Goal: Information Seeking & Learning: Learn about a topic

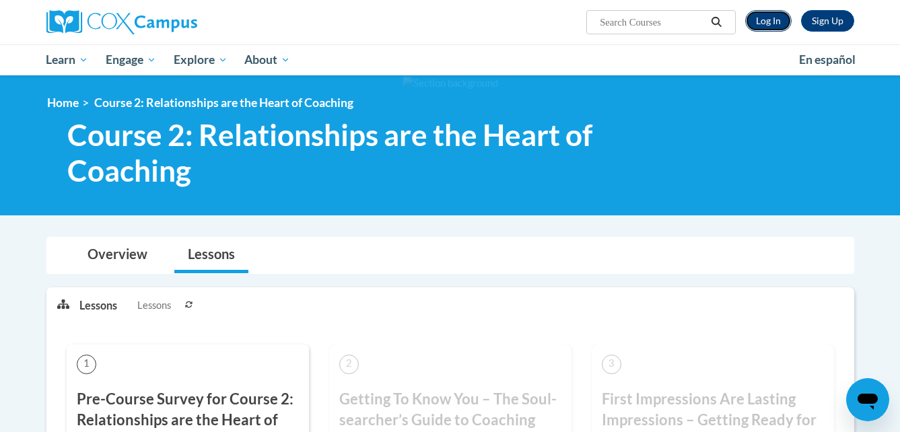
click at [756, 23] on link "Log In" at bounding box center [768, 21] width 46 height 22
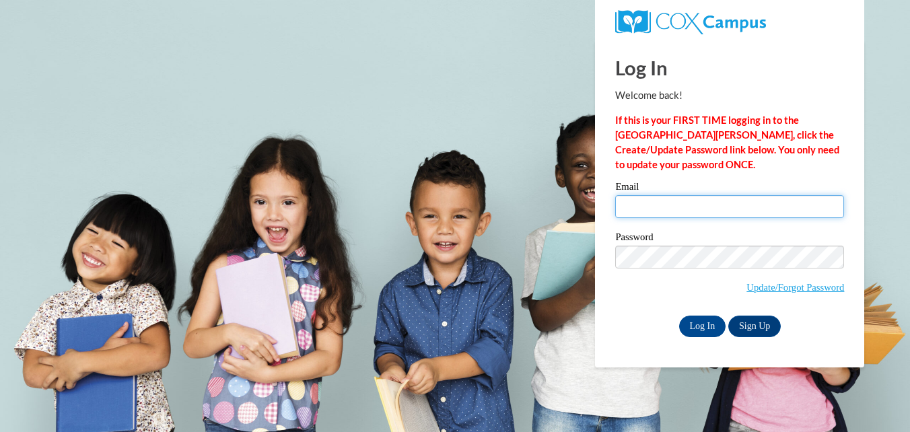
click at [625, 202] on input "Email" at bounding box center [729, 206] width 229 height 23
type input "jessi111083@gmail.com"
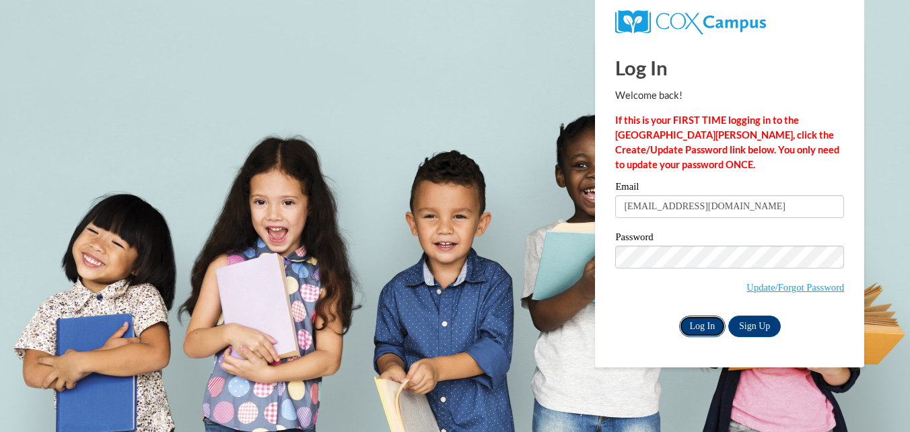
click at [699, 320] on input "Log In" at bounding box center [702, 327] width 47 height 22
click at [693, 318] on input "Log In" at bounding box center [702, 327] width 47 height 22
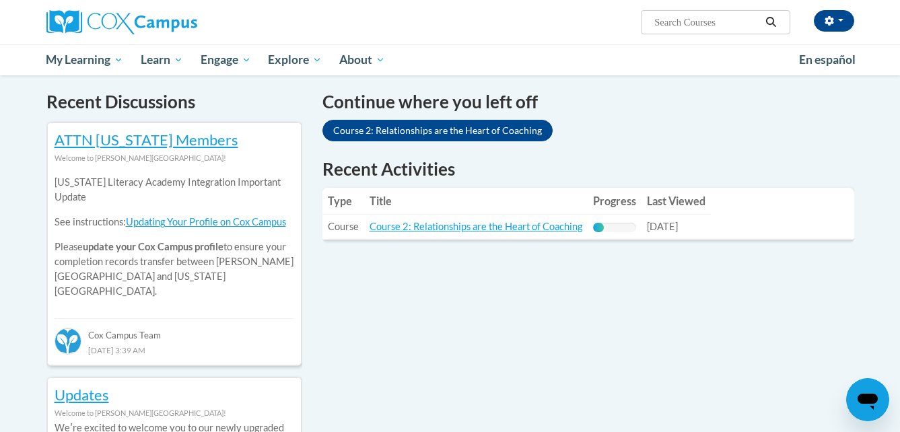
scroll to position [437, 0]
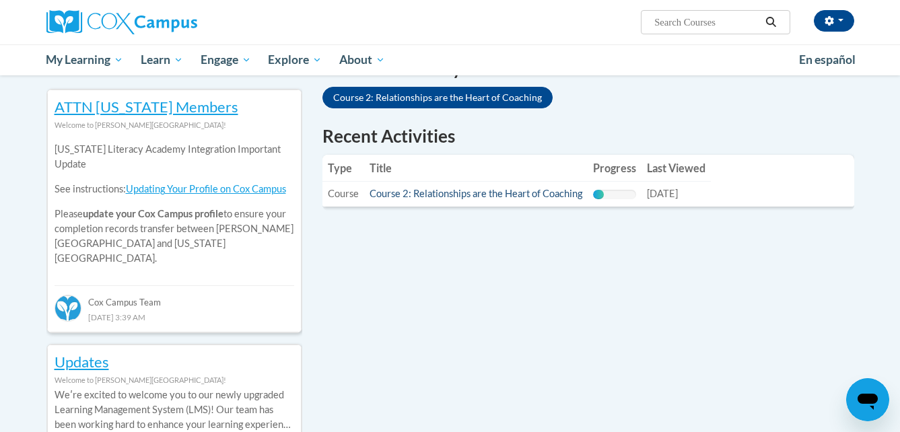
click at [452, 197] on link "Course 2: Relationships are the Heart of Coaching" at bounding box center [476, 193] width 213 height 11
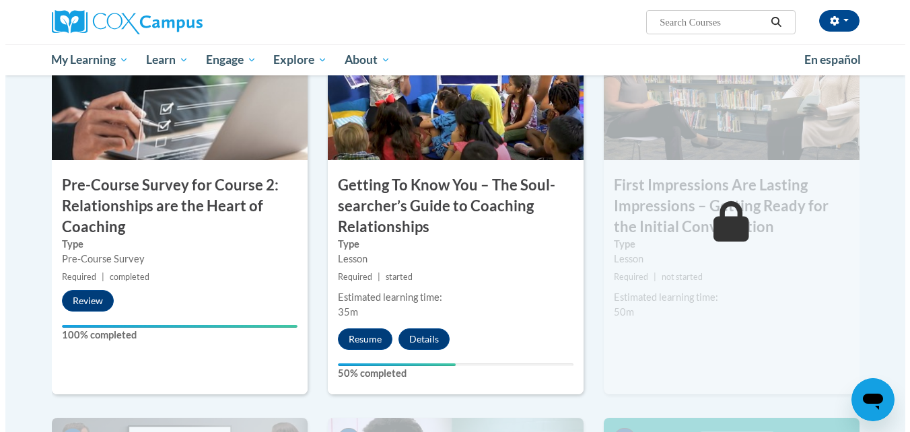
scroll to position [415, 0]
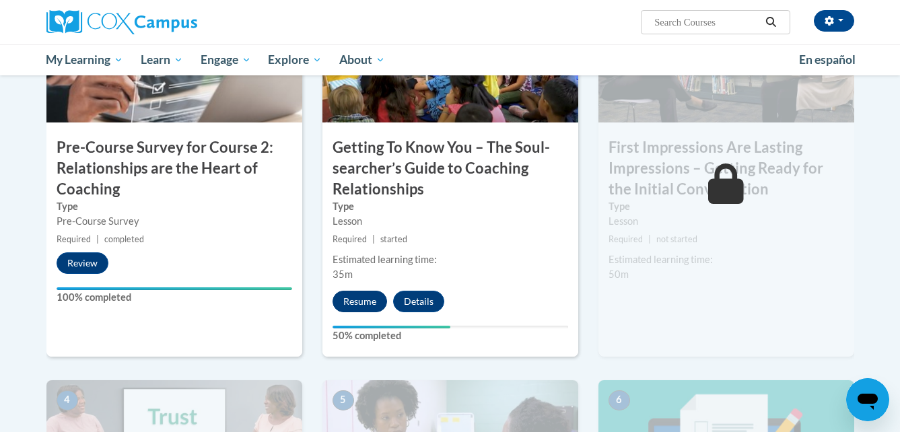
click at [359, 296] on button "Resume" at bounding box center [360, 302] width 55 height 22
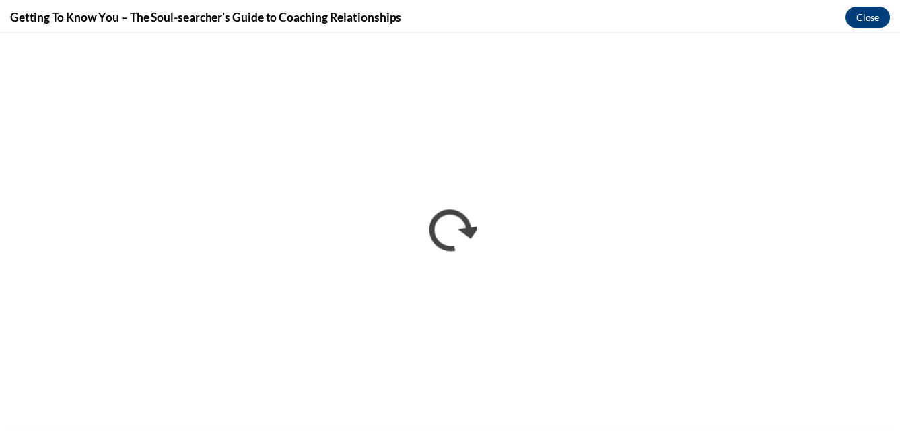
scroll to position [0, 0]
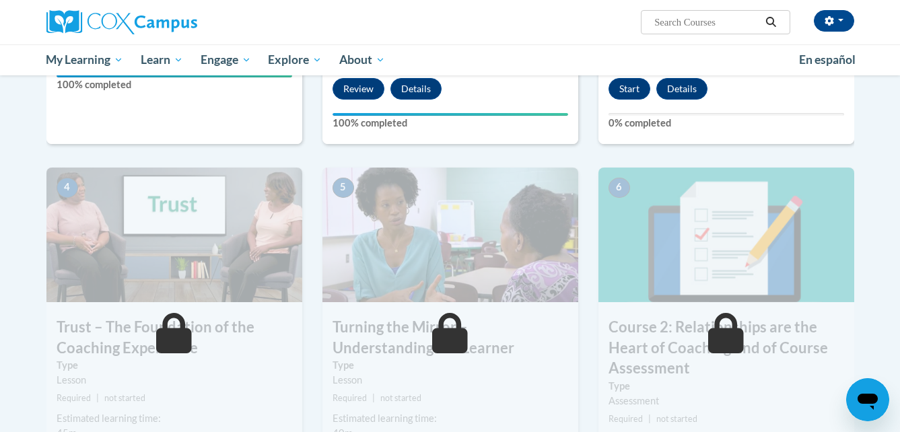
scroll to position [627, 0]
